Goal: Task Accomplishment & Management: Manage account settings

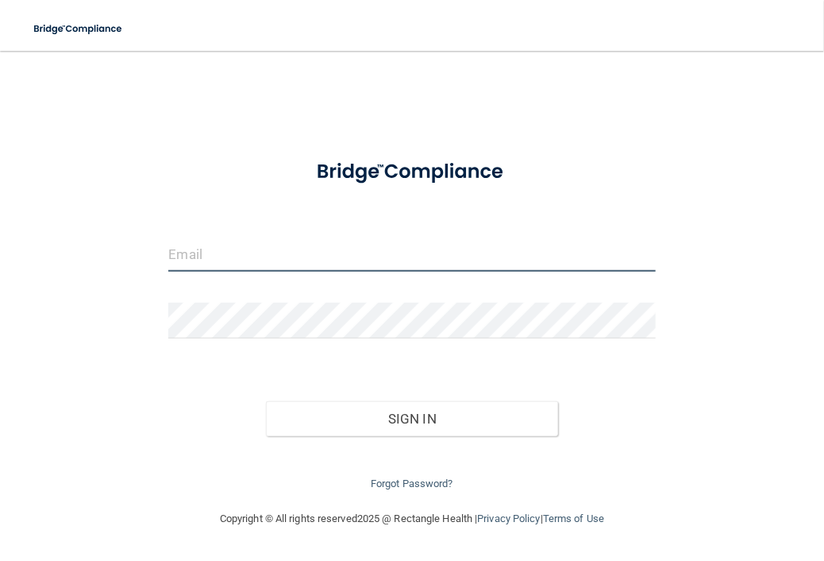
click at [179, 253] on input "email" at bounding box center [411, 254] width 487 height 36
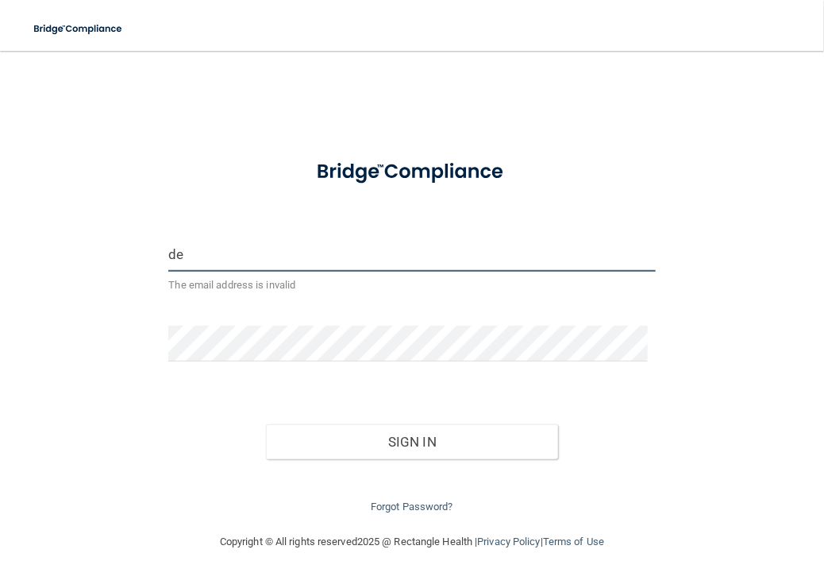
type input "d"
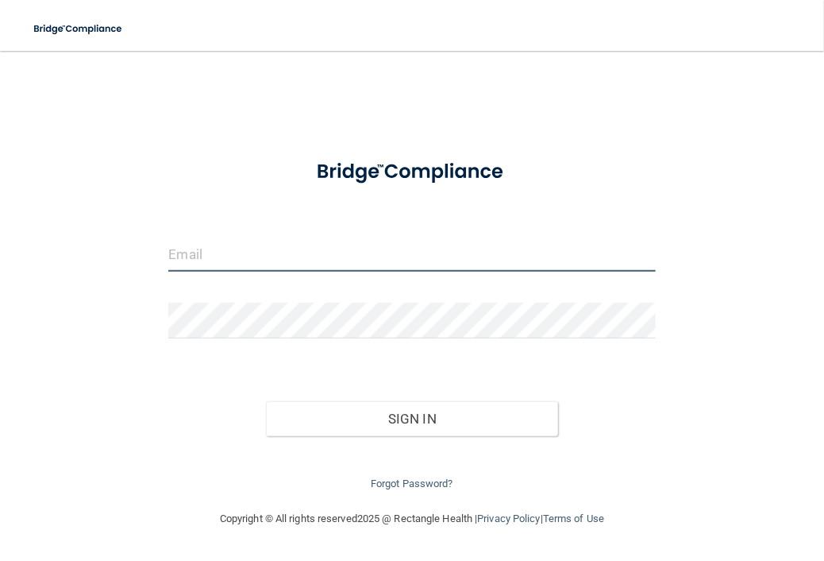
click at [182, 252] on input "email" at bounding box center [411, 254] width 487 height 36
type input "dfarris@hopkinsdermatology.com"
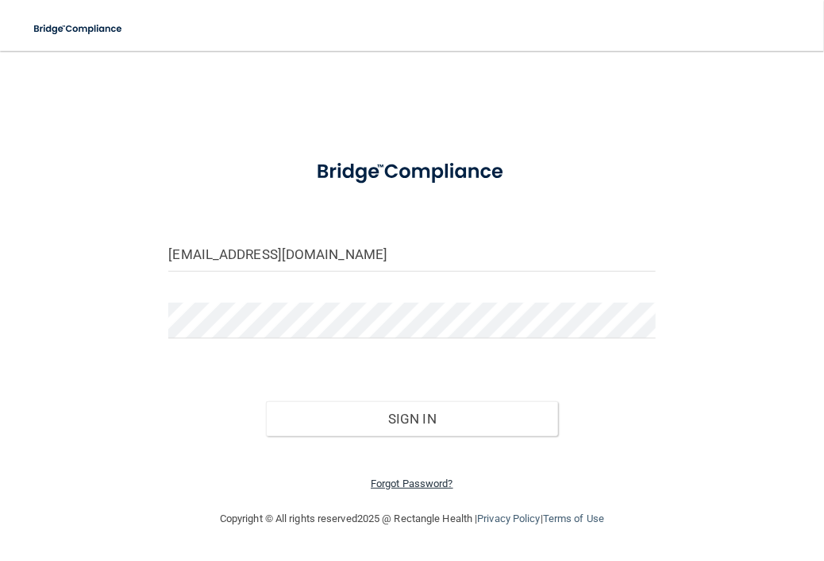
click at [400, 480] on link "Forgot Password?" at bounding box center [412, 483] width 83 height 12
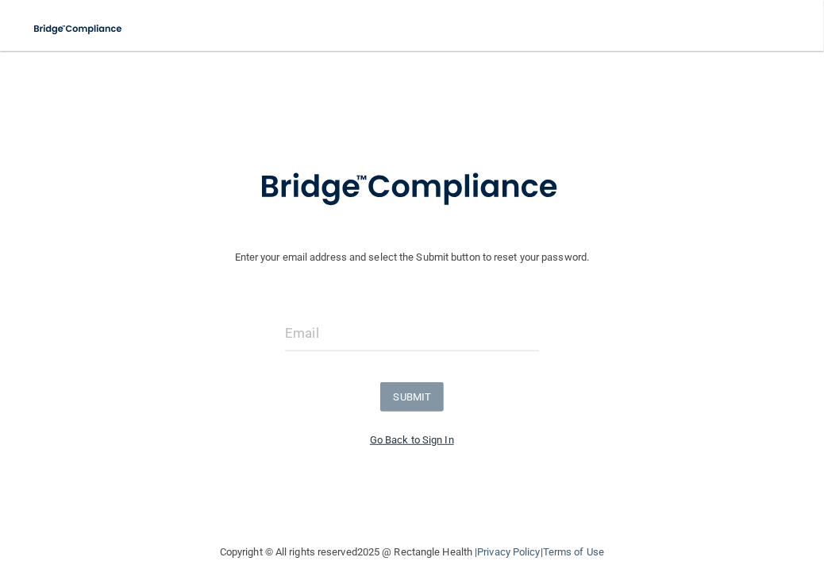
click at [401, 438] on link "Go Back to Sign In" at bounding box center [412, 440] width 84 height 12
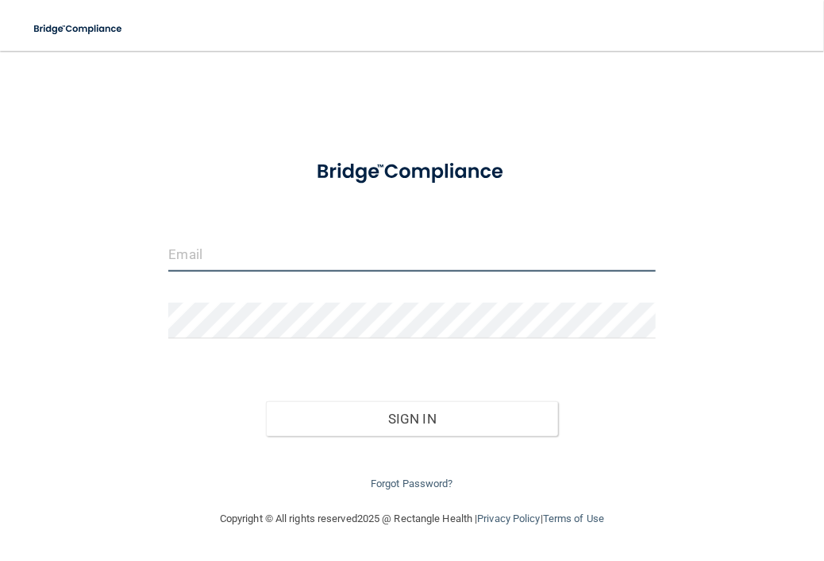
click at [184, 256] on input "email" at bounding box center [411, 254] width 487 height 36
type input "dfarris@hopkinsdermatology.com"
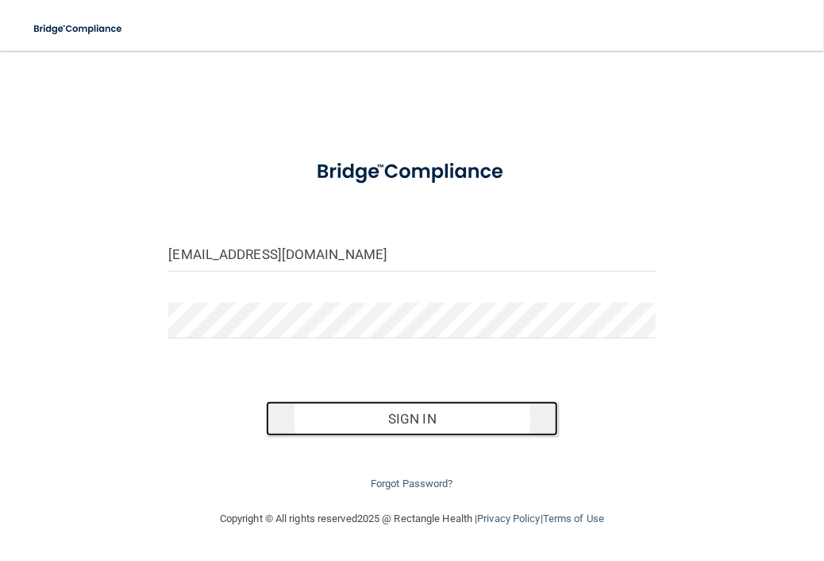
click at [412, 422] on button "Sign In" at bounding box center [412, 418] width 292 height 35
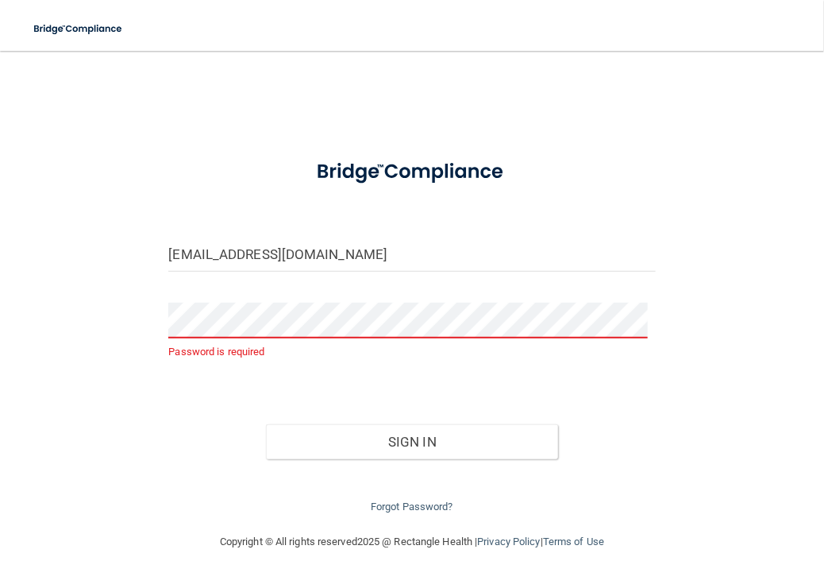
click at [402, 496] on div "Forgot Password?" at bounding box center [411, 487] width 511 height 57
click at [413, 500] on link "Forgot Password?" at bounding box center [412, 506] width 83 height 12
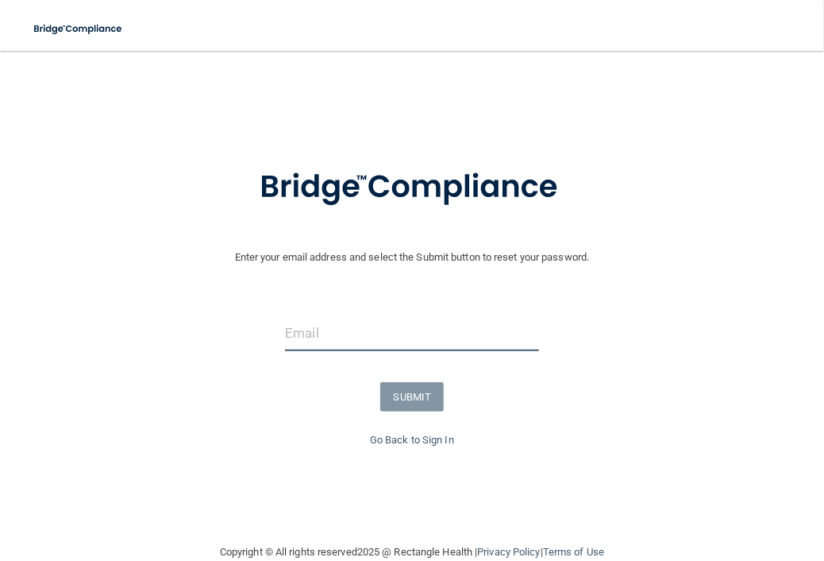
click at [296, 338] on input "email" at bounding box center [411, 333] width 253 height 36
type input "dfarris@hopkinsdermatology.com"
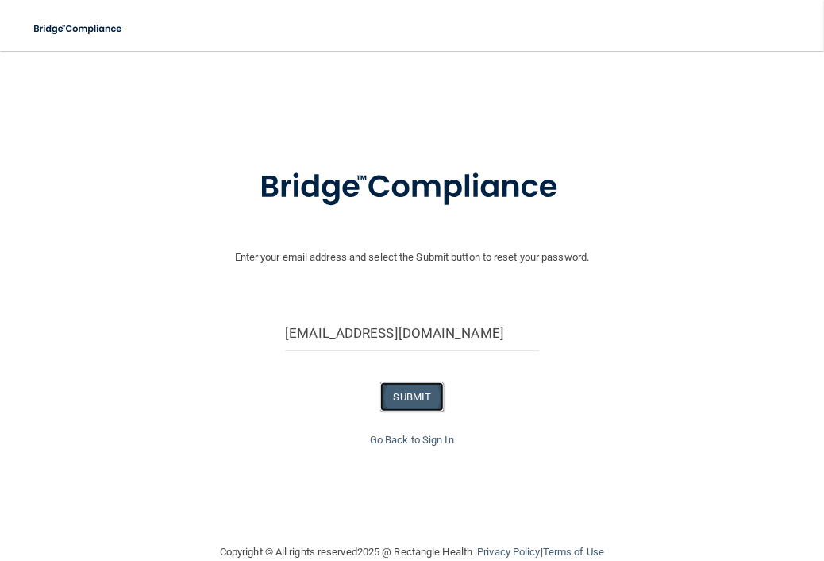
click at [410, 397] on button "SUBMIT" at bounding box center [412, 396] width 64 height 29
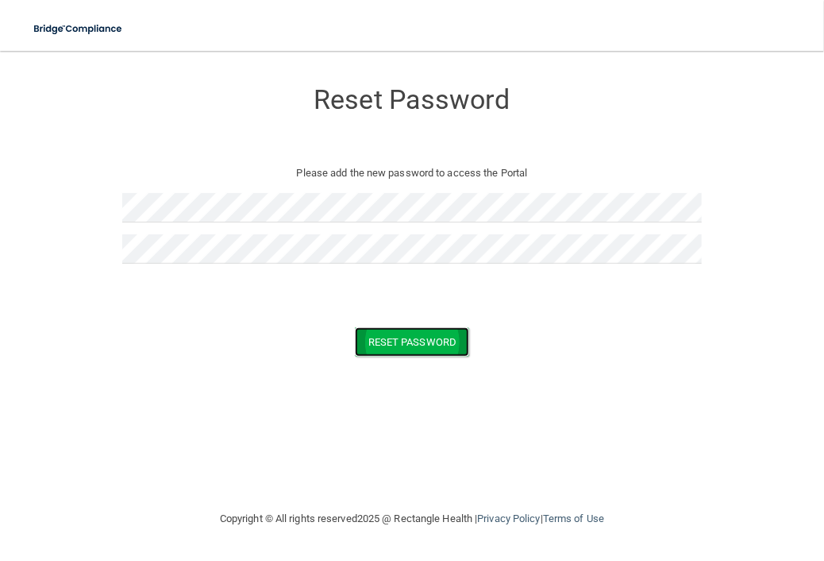
click at [381, 327] on button "Reset Password" at bounding box center [412, 341] width 114 height 29
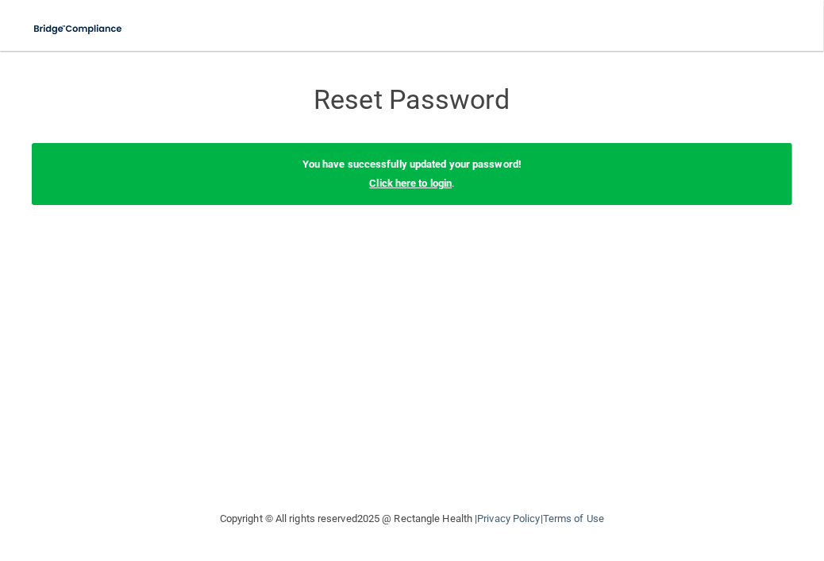
click at [426, 183] on link "Click here to login" at bounding box center [410, 183] width 83 height 12
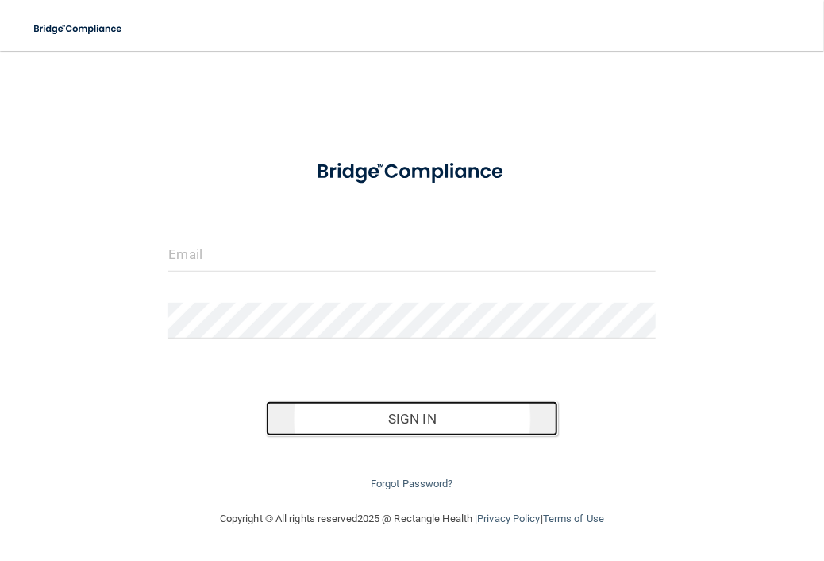
click at [388, 415] on button "Sign In" at bounding box center [412, 418] width 292 height 35
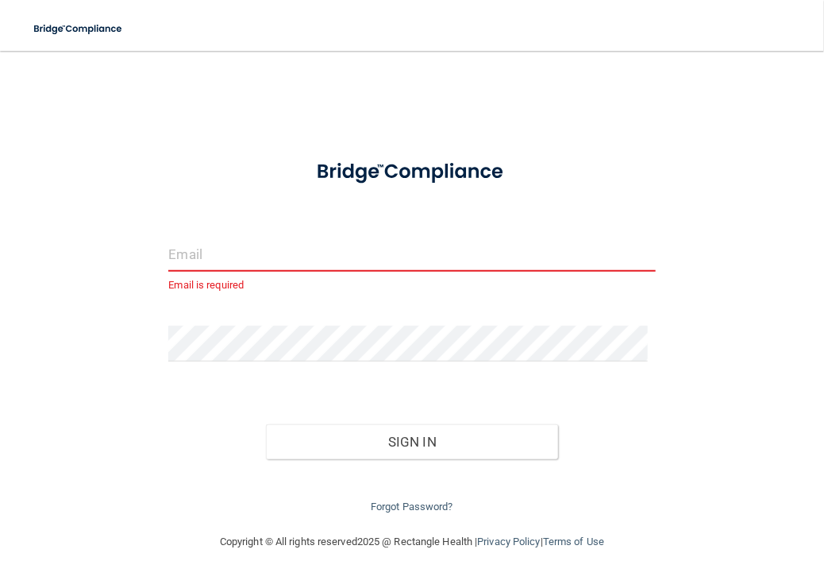
click at [175, 249] on input "email" at bounding box center [411, 254] width 487 height 36
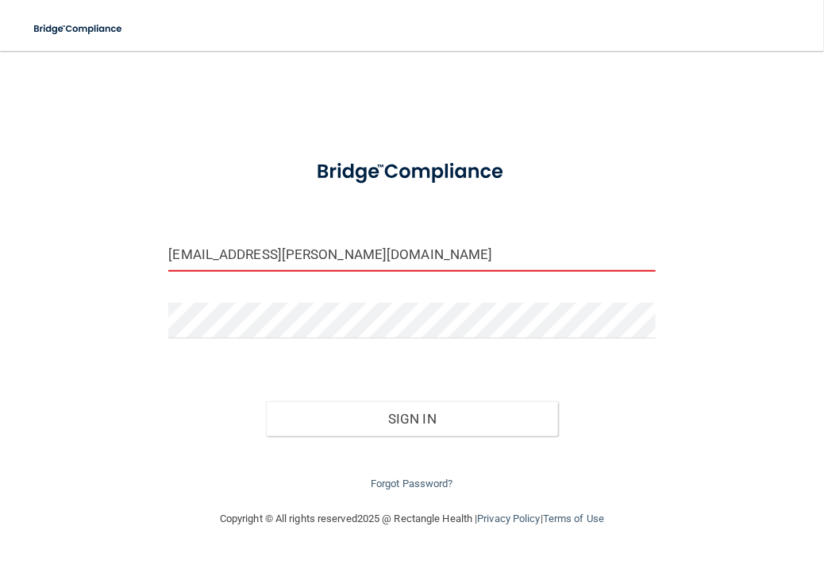
type input "dfarris@hopkins.com"
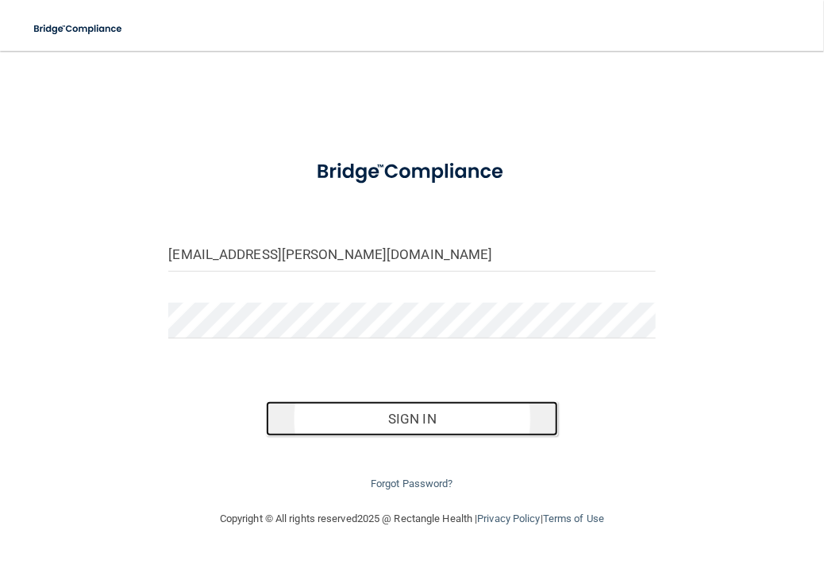
click at [436, 414] on button "Sign In" at bounding box center [412, 418] width 292 height 35
click at [426, 423] on button "Sign In" at bounding box center [412, 418] width 292 height 35
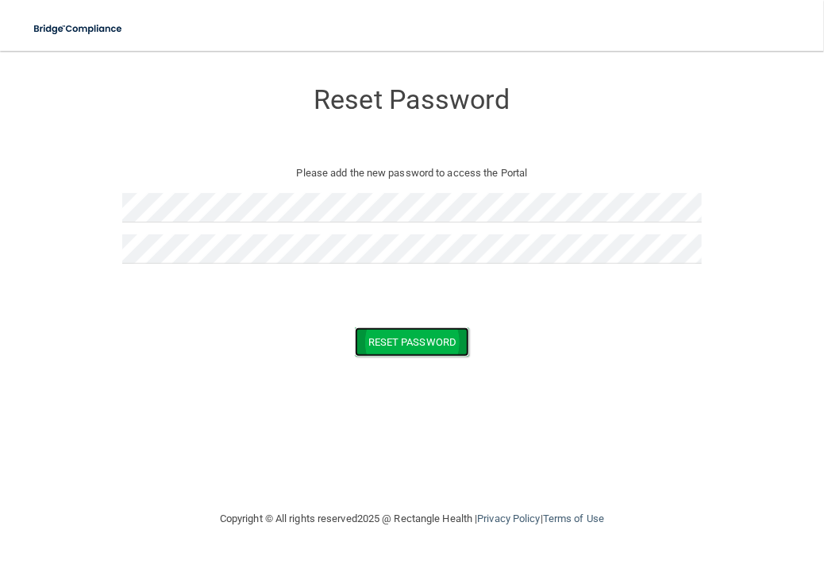
click at [405, 338] on button "Reset Password" at bounding box center [412, 341] width 114 height 29
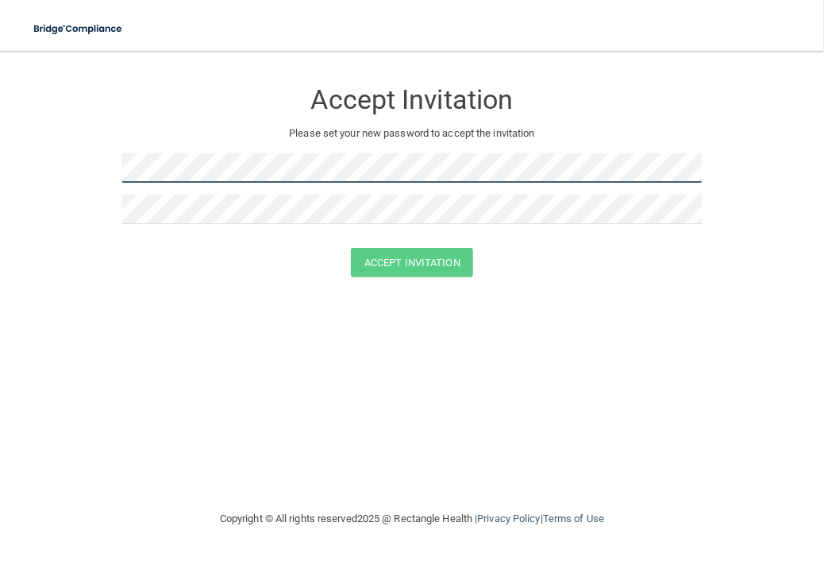
click at [92, 205] on form "Accept Invitation Please set your new password to accept the invitation Accept …" at bounding box center [412, 182] width 761 height 230
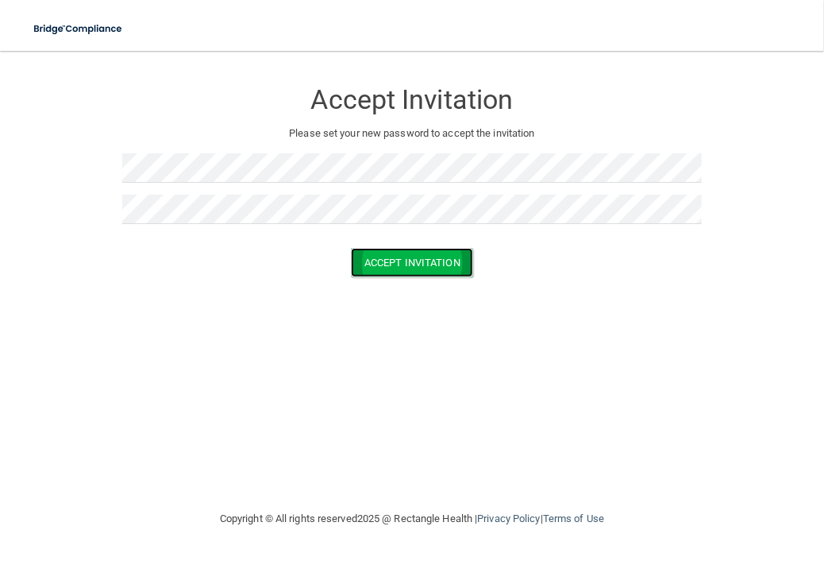
click at [405, 259] on button "Accept Invitation" at bounding box center [412, 262] width 122 height 29
